Goal: Find specific page/section

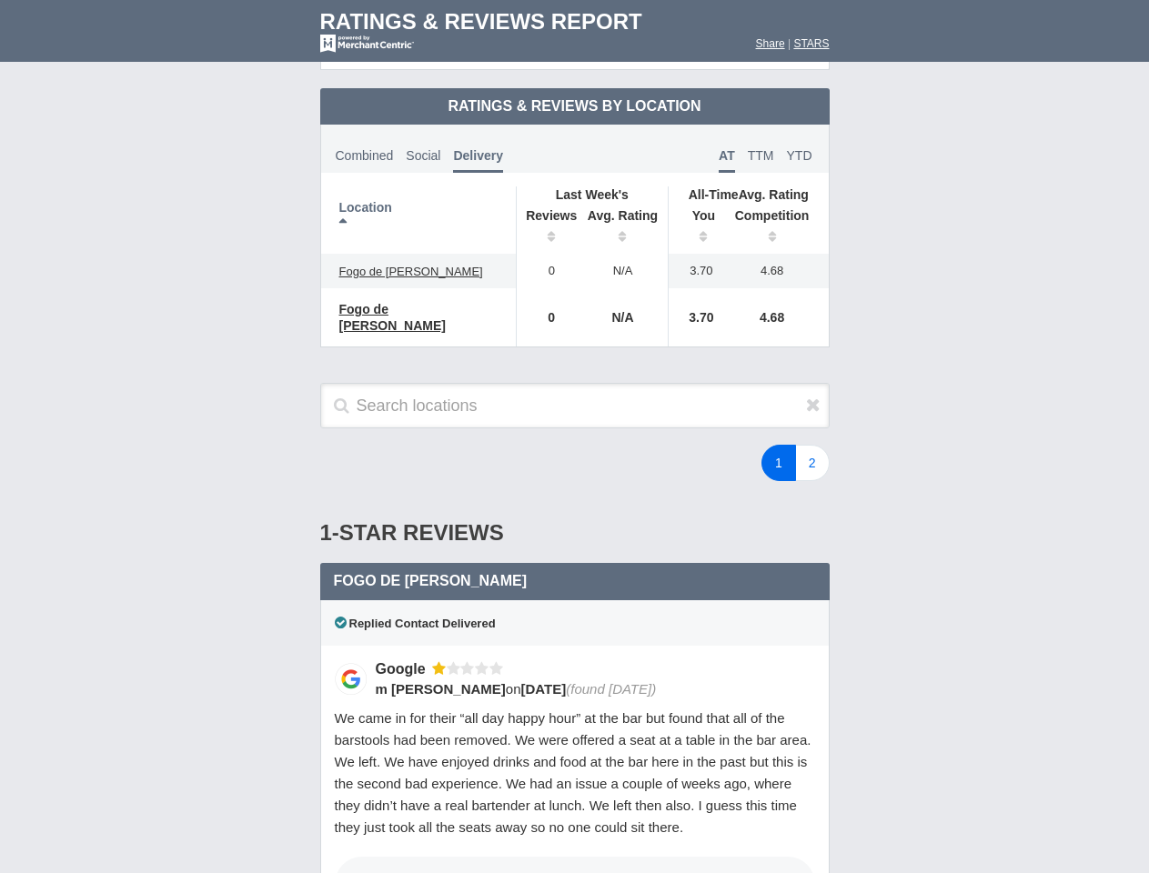
scroll to position [881, 0]
